Goal: Transaction & Acquisition: Purchase product/service

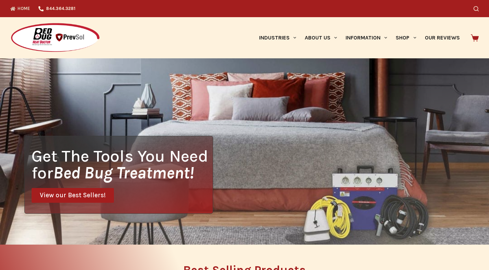
click at [165, 66] on div "Get The Tools You Need for Bed Bug Treatment! View our Best Sellers!" at bounding box center [244, 151] width 489 height 186
click at [153, 138] on div "Get The Tools You Need for Bed Bug Treatment! View our Best Sellers!" at bounding box center [118, 175] width 189 height 78
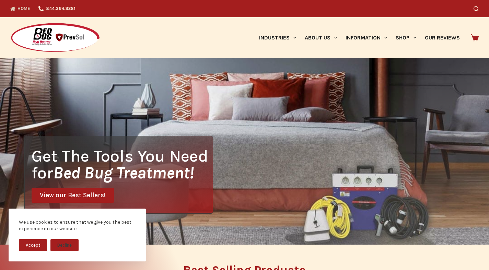
click at [201, 71] on div "Get The Tools You Need for Bed Bug Treatment! View our Best Sellers!" at bounding box center [244, 151] width 489 height 186
click at [176, 191] on div "Get The Tools You Need for Bed Bug Treatment! View our Best Sellers!" at bounding box center [118, 175] width 189 height 78
click at [143, 152] on h1 "Get The Tools You Need for Bed Bug Treatment!" at bounding box center [122, 164] width 181 height 34
click at [224, 153] on div "Get The Tools You Need for Bed Bug Treatment! View our Best Sellers!" at bounding box center [244, 151] width 489 height 186
click at [244, 215] on div "Get The Tools You Need for Bed Bug Treatment! View our Best Sellers!" at bounding box center [244, 151] width 489 height 186
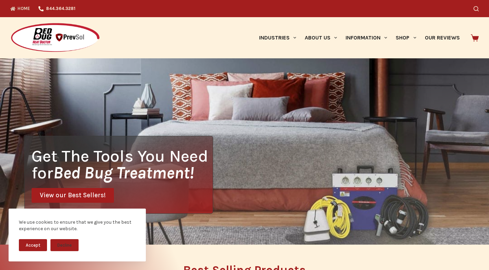
click at [181, 156] on h1 "Get The Tools You Need for Bed Bug Treatment!" at bounding box center [122, 164] width 181 height 34
click at [160, 78] on div "Get The Tools You Need for Bed Bug Treatment! View our Best Sellers!" at bounding box center [244, 151] width 489 height 186
click at [337, 181] on div "Get The Tools You Need for Bed Bug Treatment! View our Best Sellers!" at bounding box center [244, 151] width 489 height 186
click at [218, 124] on div "Get The Tools You Need for Bed Bug Treatment! View our Best Sellers!" at bounding box center [244, 151] width 489 height 186
click at [245, 160] on div "Get The Tools You Need for Bed Bug Treatment! View our Best Sellers!" at bounding box center [244, 151] width 489 height 186
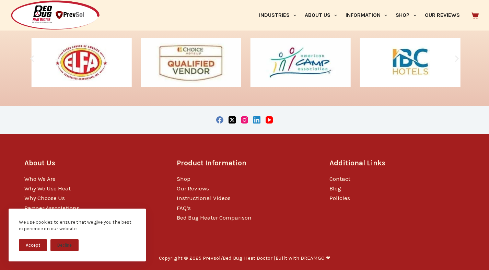
scroll to position [931, 0]
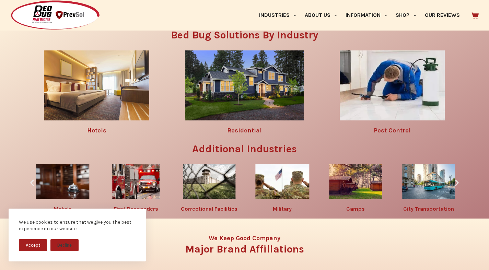
click at [198, 254] on h3 "Major Brand Affiliations" at bounding box center [244, 249] width 426 height 10
